Goal: Book appointment/travel/reservation

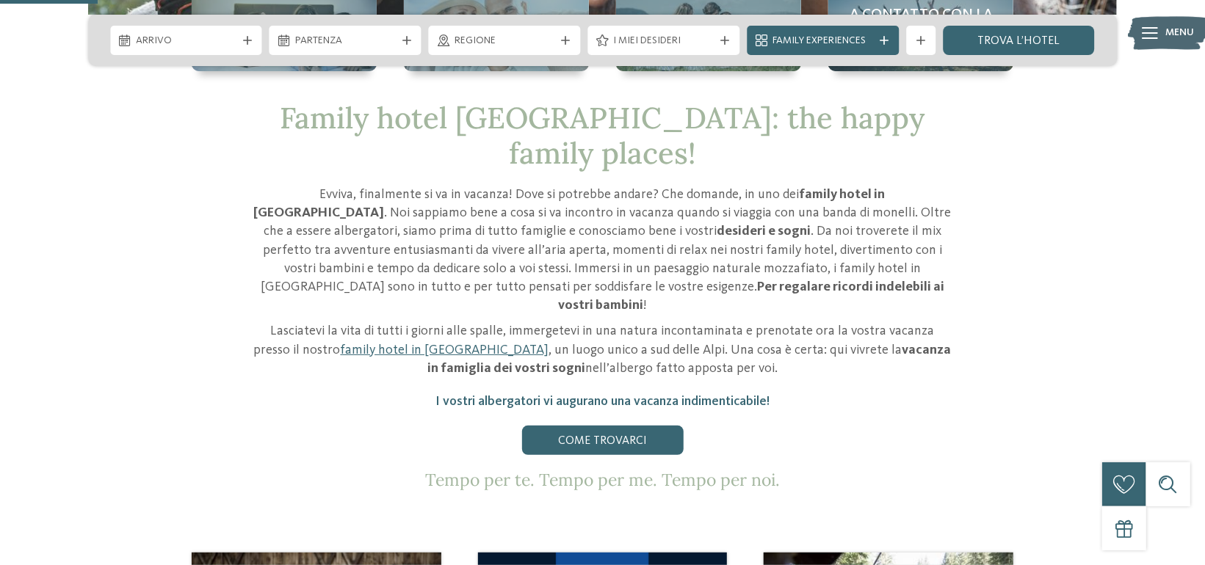
scroll to position [514, 0]
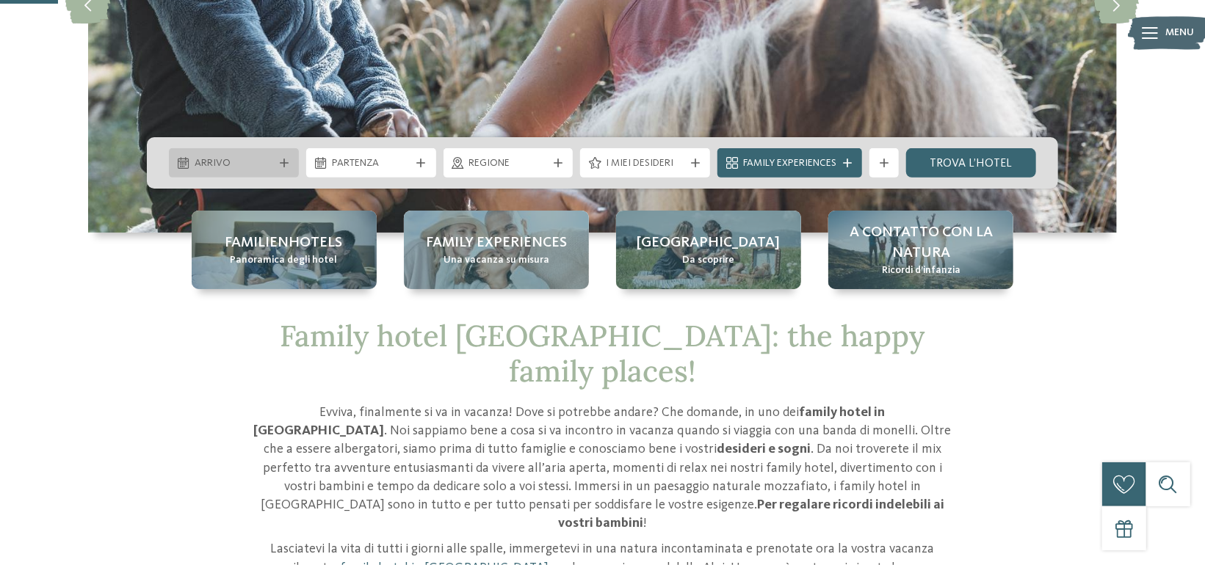
scroll to position [294, 0]
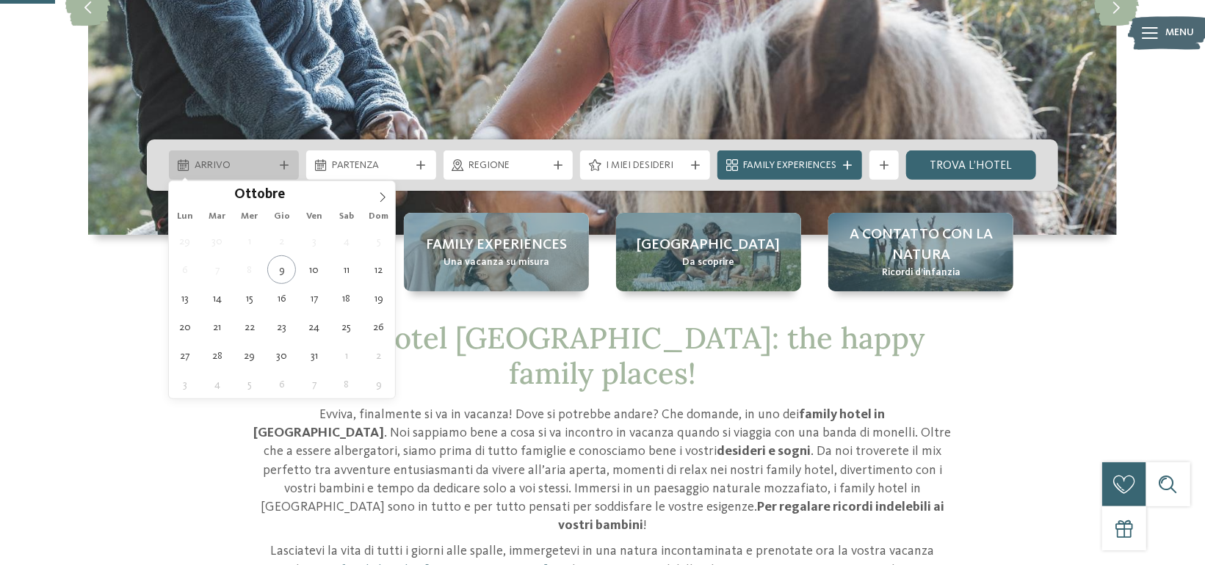
click at [252, 166] on span "Arrivo" at bounding box center [234, 166] width 79 height 15
click at [382, 198] on icon at bounding box center [382, 197] width 10 height 10
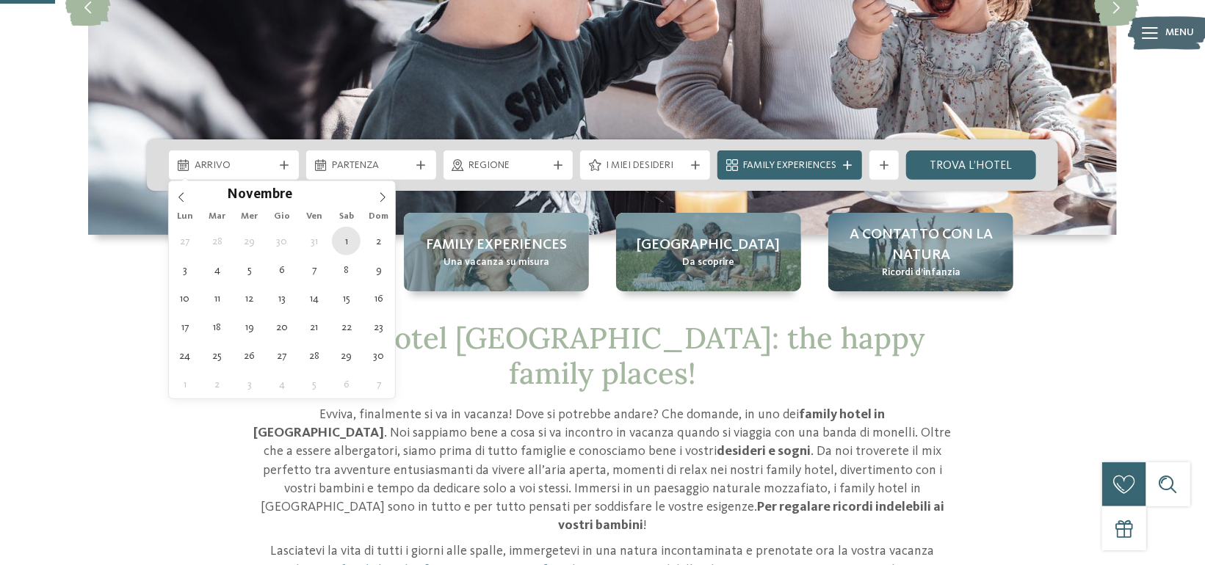
type div "[DATE]"
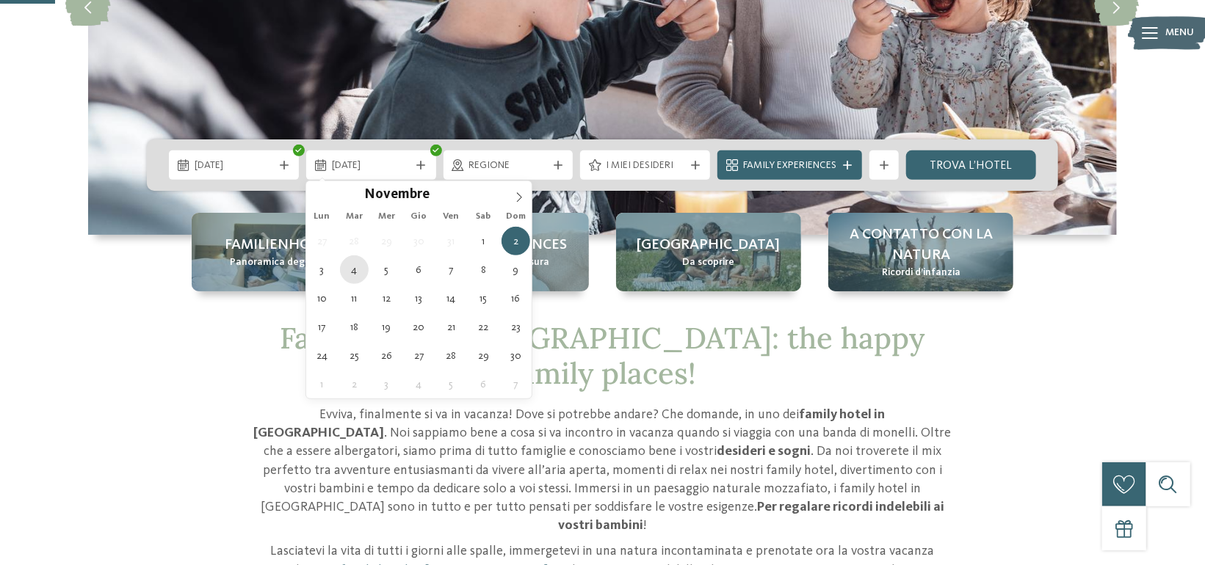
type div "[DATE]"
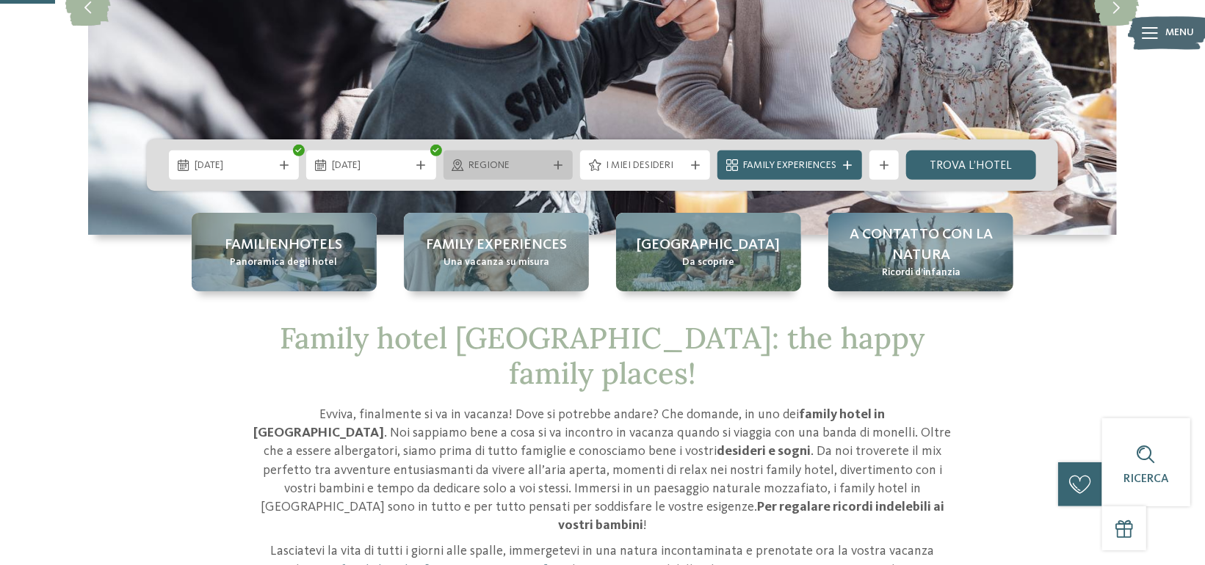
click at [532, 168] on span "Regione" at bounding box center [508, 166] width 79 height 15
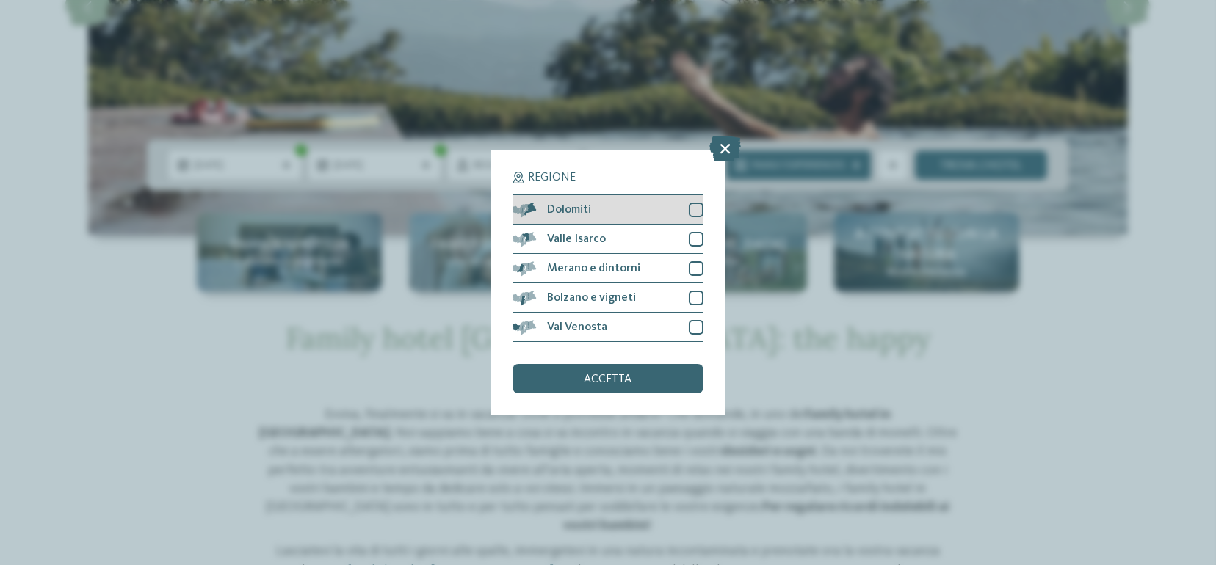
click at [693, 211] on div at bounding box center [696, 210] width 15 height 15
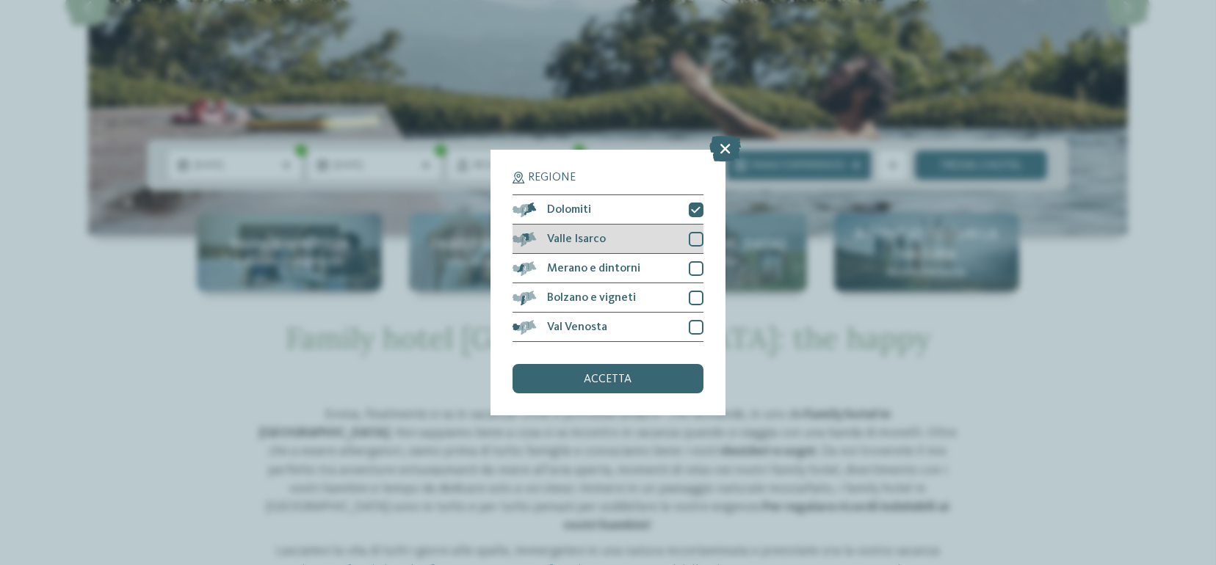
click at [697, 228] on div "Valle Isarco" at bounding box center [608, 239] width 191 height 29
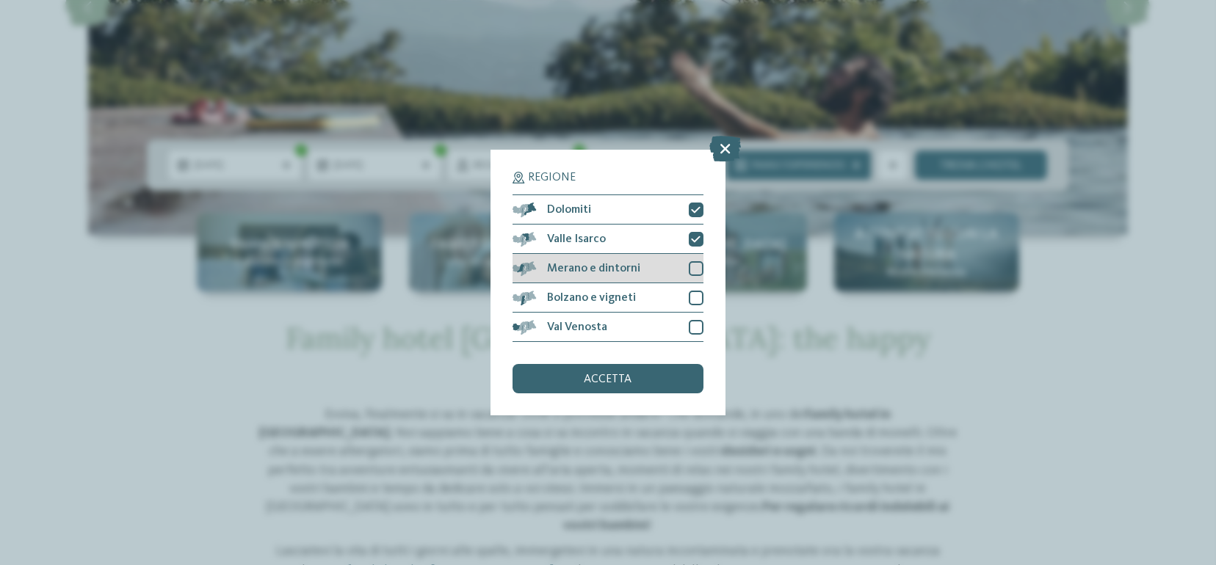
click at [698, 267] on div at bounding box center [696, 268] width 15 height 15
click at [697, 294] on div at bounding box center [696, 298] width 15 height 15
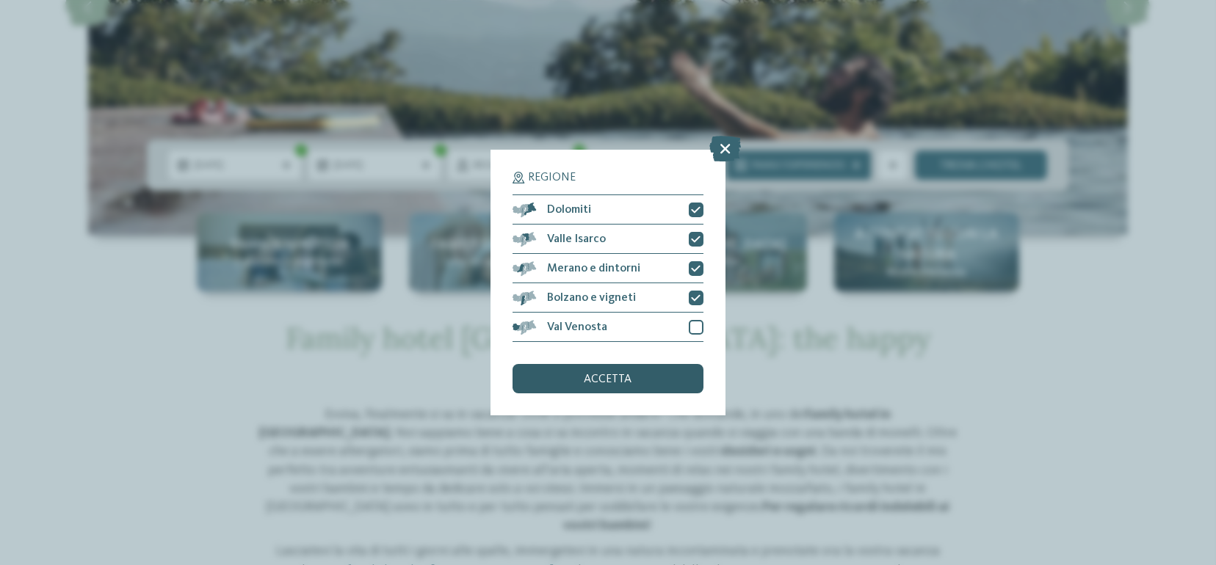
drag, startPoint x: 697, startPoint y: 322, endPoint x: 665, endPoint y: 375, distance: 61.6
click at [697, 322] on div at bounding box center [696, 327] width 15 height 15
drag, startPoint x: 658, startPoint y: 393, endPoint x: 766, endPoint y: 327, distance: 126.6
click at [657, 393] on div "accetta" at bounding box center [608, 378] width 191 height 29
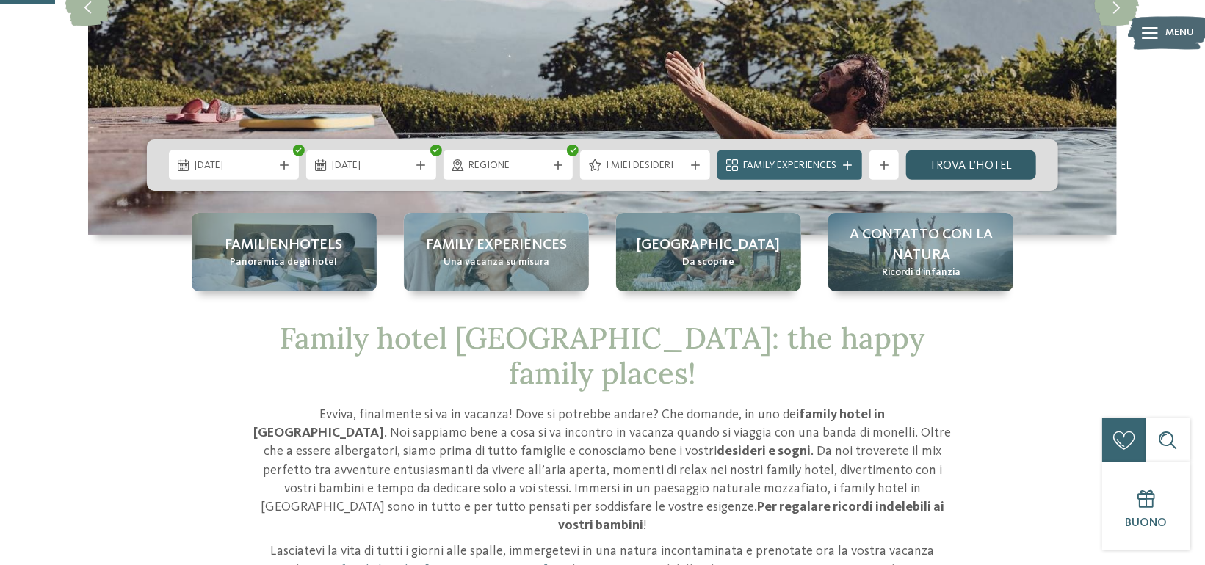
click at [966, 168] on link "trova l’hotel" at bounding box center [971, 165] width 130 height 29
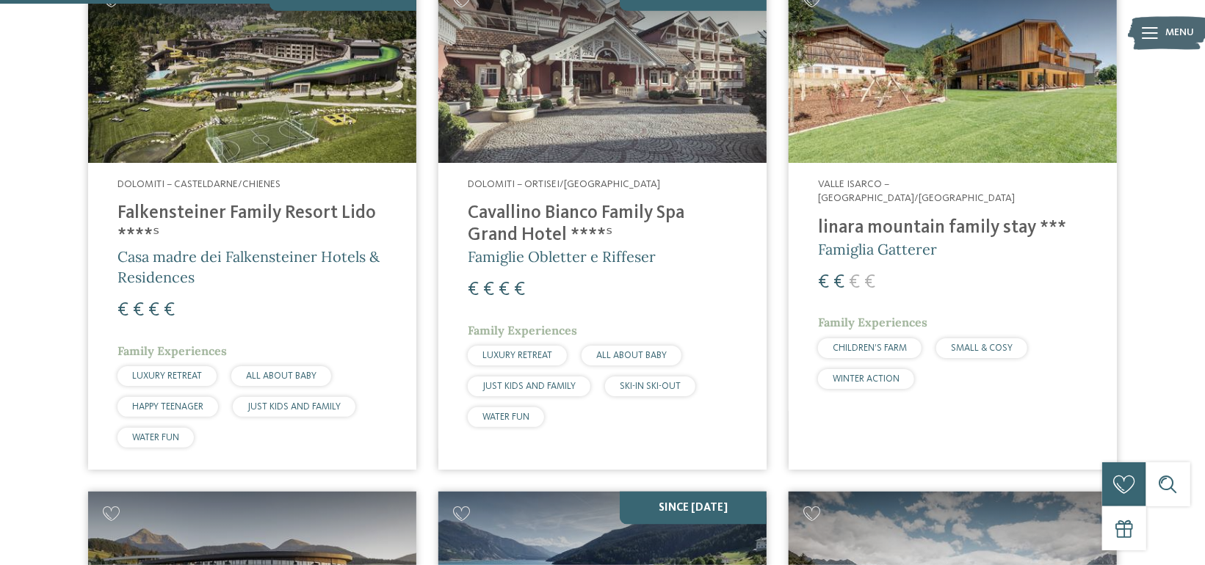
scroll to position [1068, 0]
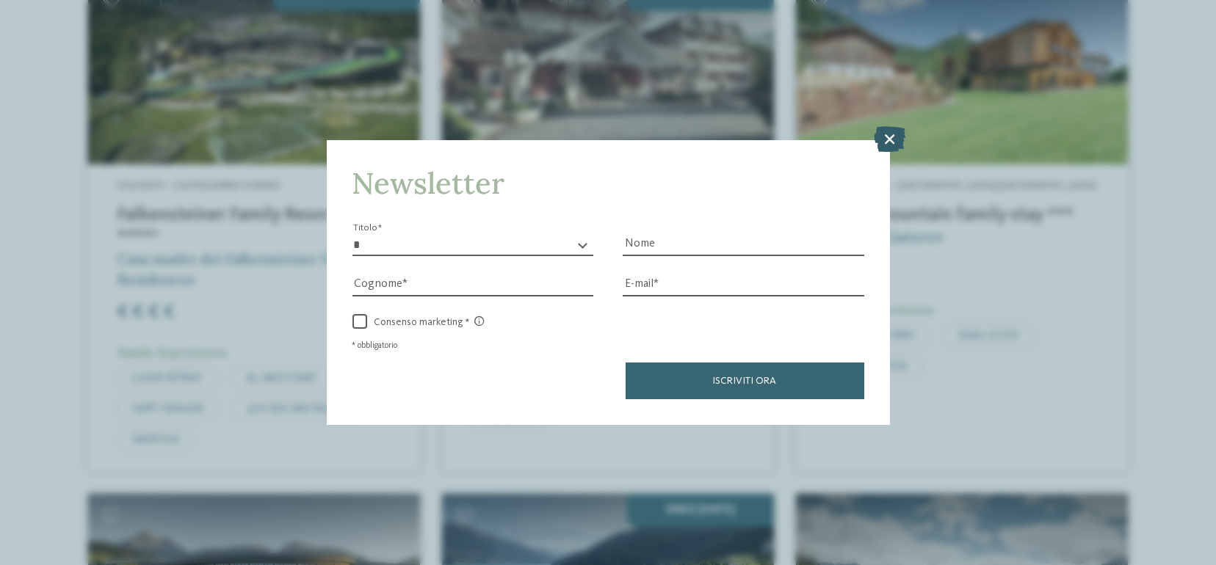
click at [895, 132] on icon at bounding box center [890, 139] width 32 height 26
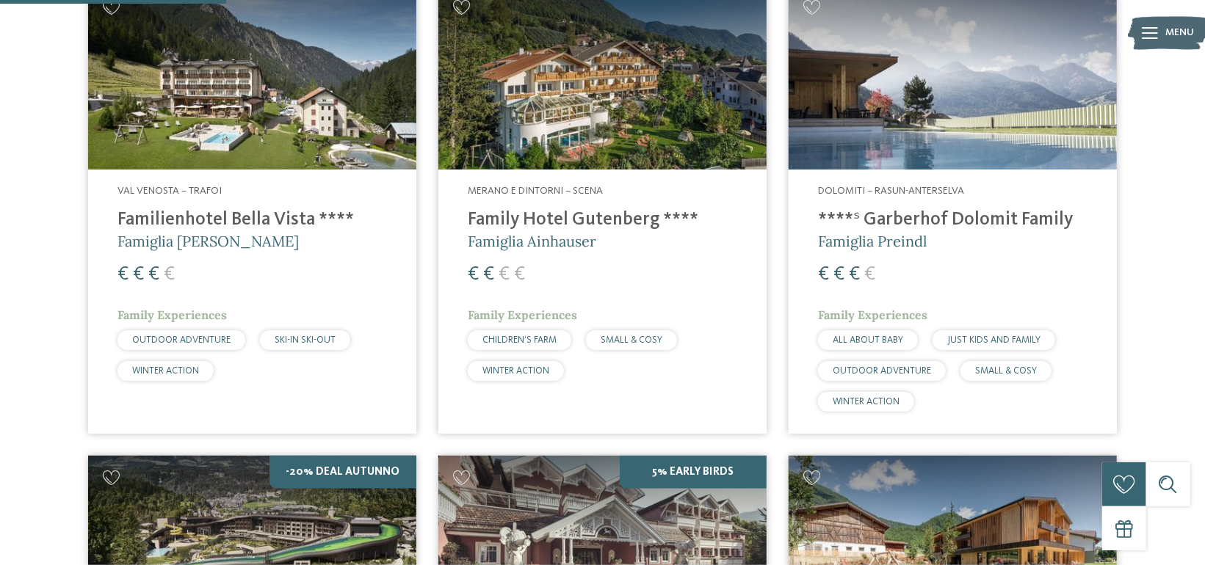
scroll to position [647, 0]
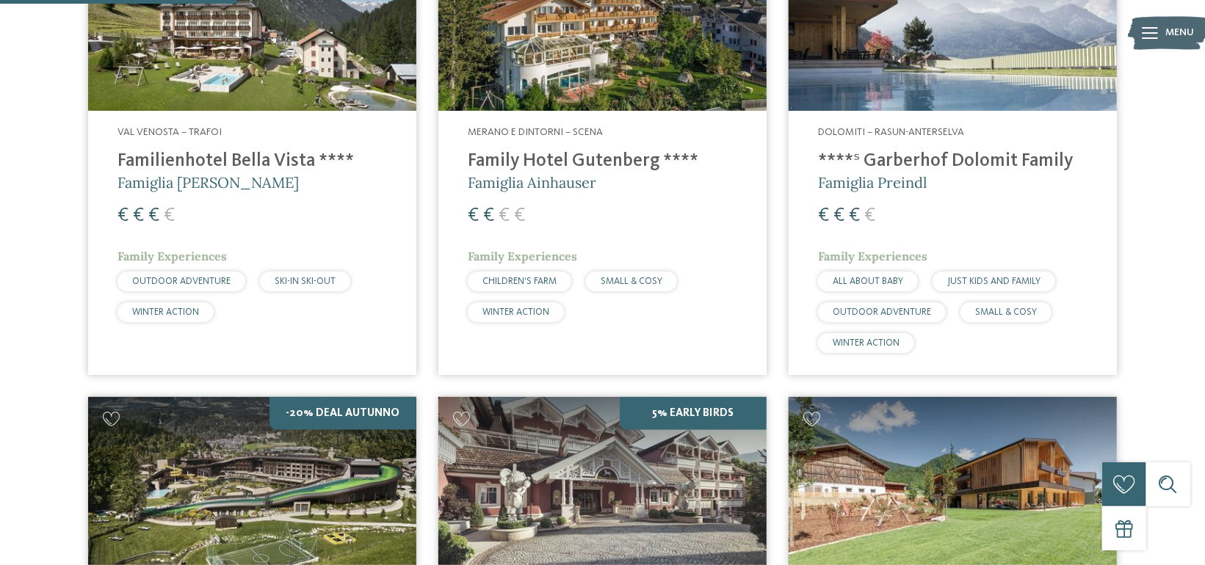
click at [922, 159] on h4 "****ˢ Garberhof Dolomit Family" at bounding box center [953, 162] width 270 height 22
